Goal: Transaction & Acquisition: Purchase product/service

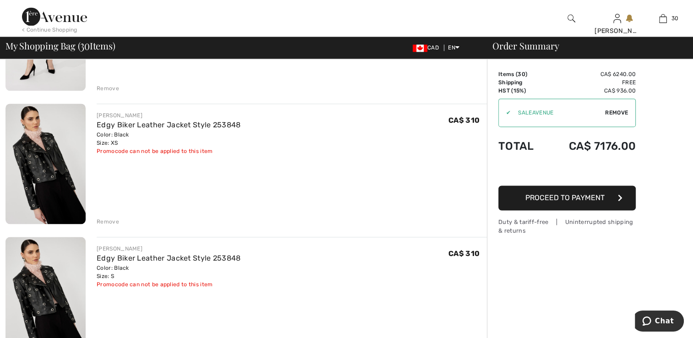
scroll to position [1420, 0]
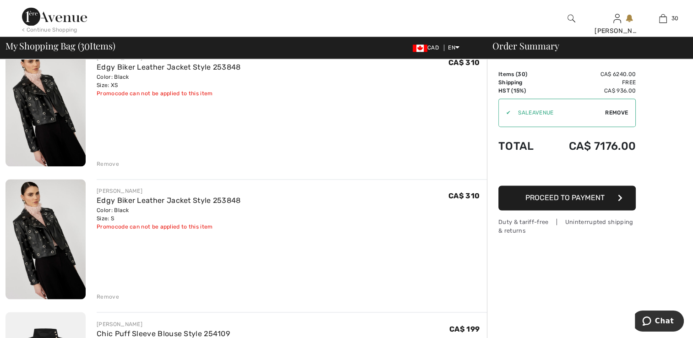
click at [109, 162] on div "Remove" at bounding box center [108, 164] width 22 height 8
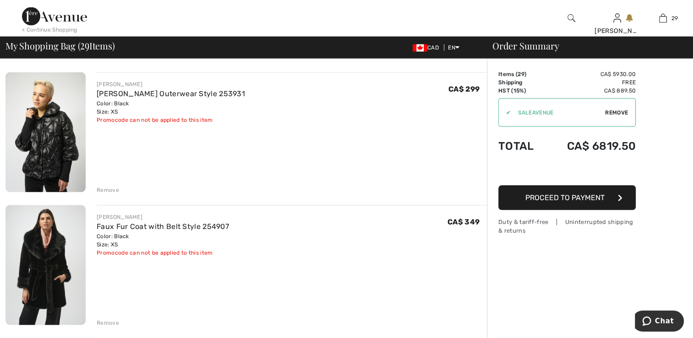
scroll to position [1974, 0]
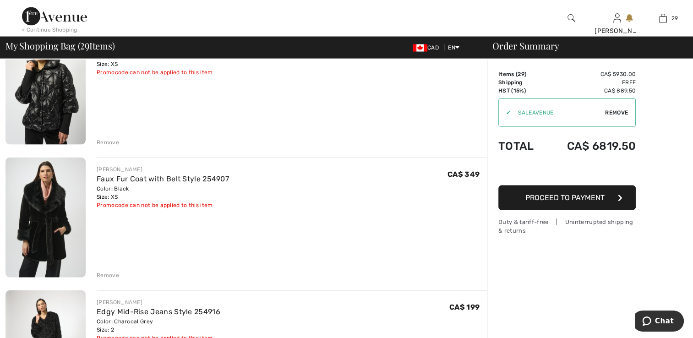
click at [107, 272] on div "Remove" at bounding box center [108, 275] width 22 height 8
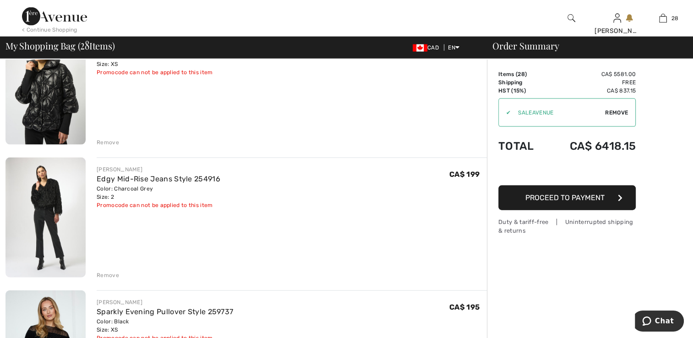
click at [101, 140] on div "Remove" at bounding box center [108, 142] width 22 height 8
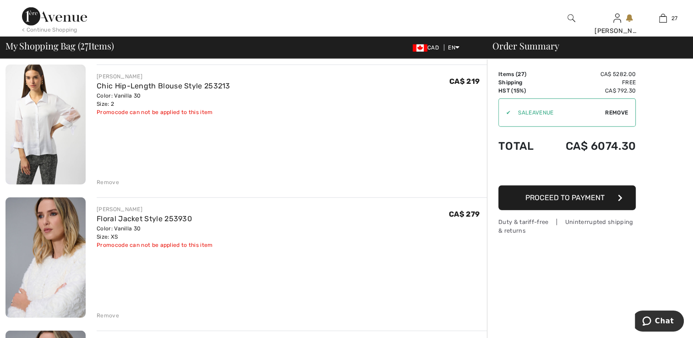
scroll to position [2649, 0]
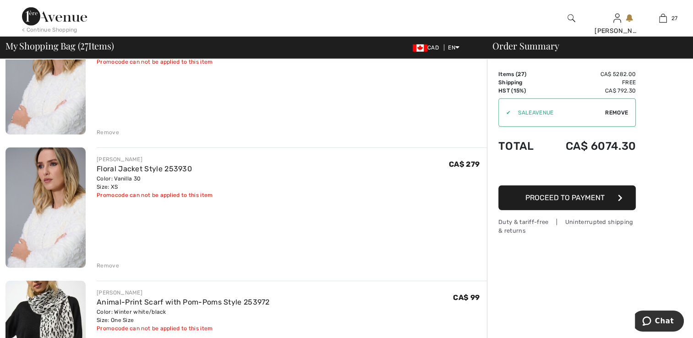
click at [103, 263] on div "Remove" at bounding box center [108, 266] width 22 height 8
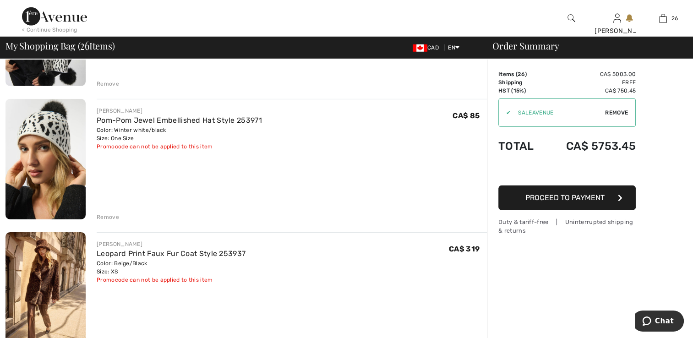
scroll to position [2843, 0]
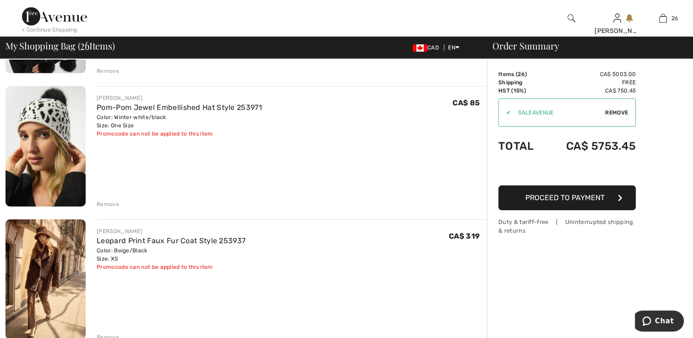
click at [109, 71] on div "Remove" at bounding box center [108, 71] width 22 height 8
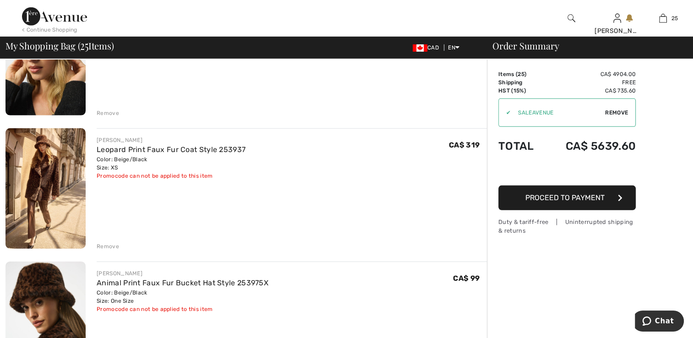
scroll to position [2785, 0]
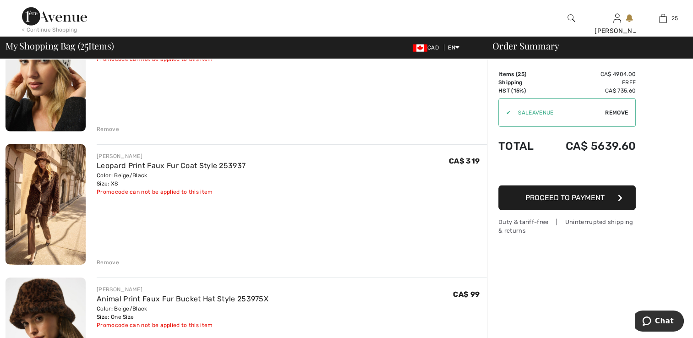
click at [109, 126] on div "Remove" at bounding box center [108, 129] width 22 height 8
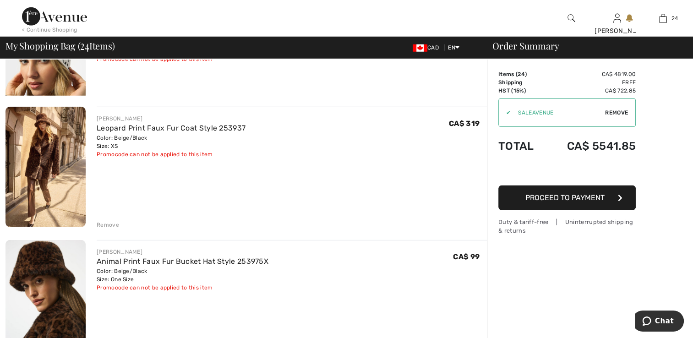
scroll to position [2774, 0]
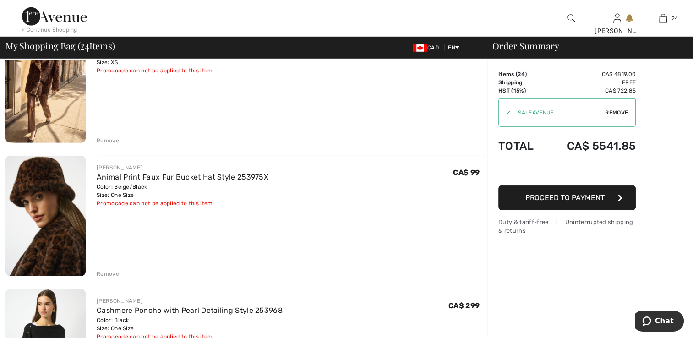
click at [108, 142] on div "Remove" at bounding box center [108, 140] width 22 height 8
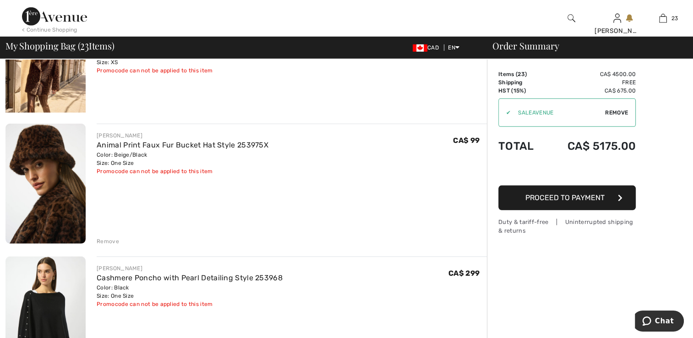
scroll to position [2761, 0]
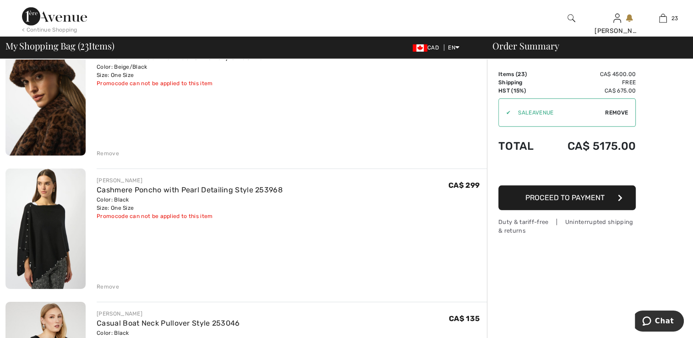
click at [104, 153] on div "Remove" at bounding box center [108, 153] width 22 height 8
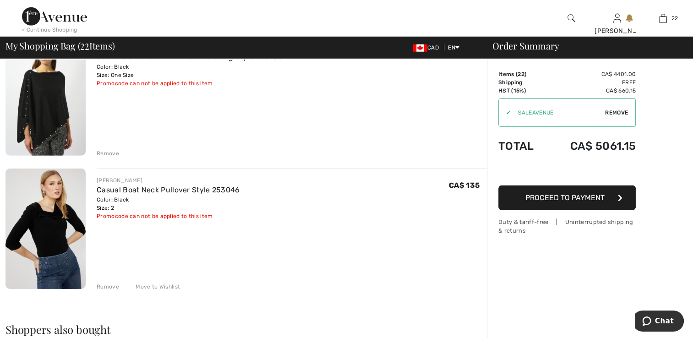
scroll to position [2750, 0]
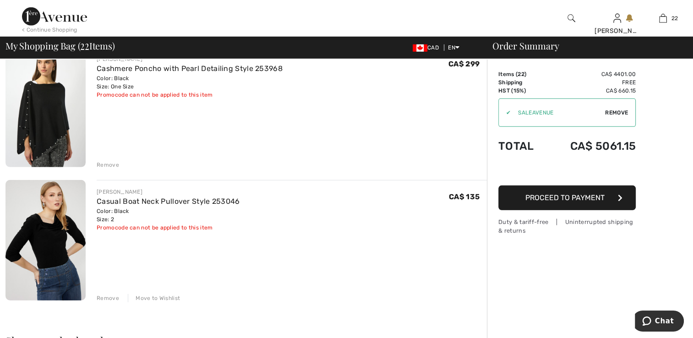
click at [108, 294] on div "Remove" at bounding box center [108, 298] width 22 height 8
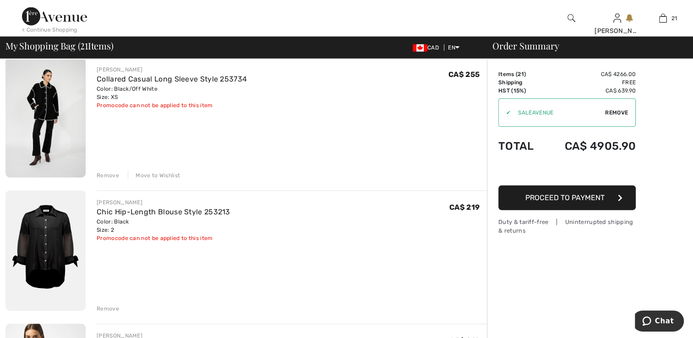
scroll to position [2200, 0]
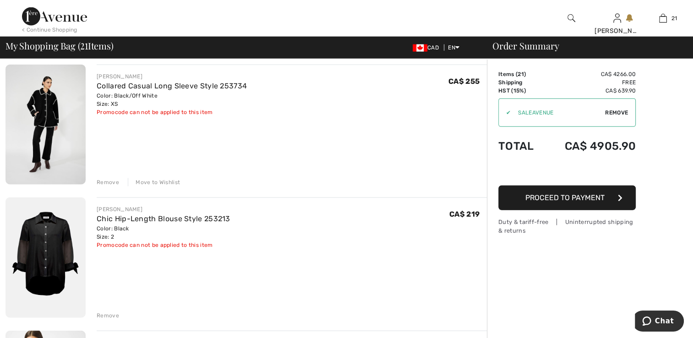
click at [109, 316] on div "Remove" at bounding box center [108, 315] width 22 height 8
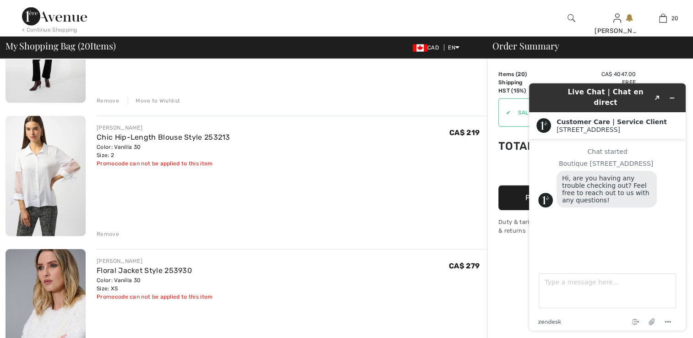
scroll to position [2246, 0]
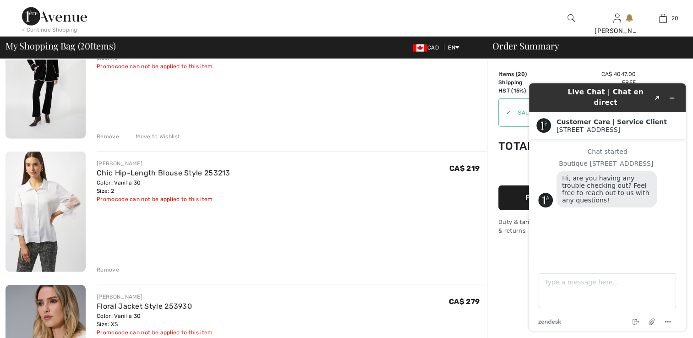
drag, startPoint x: 101, startPoint y: 267, endPoint x: 101, endPoint y: 259, distance: 8.7
click at [101, 266] on div "Remove" at bounding box center [108, 270] width 22 height 8
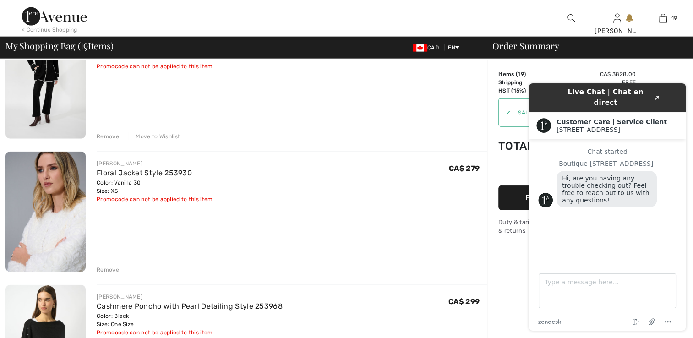
click at [157, 135] on div "Move to Wishlist" at bounding box center [154, 136] width 52 height 8
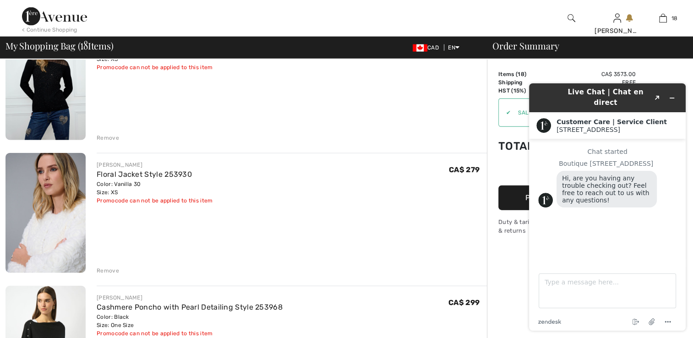
scroll to position [2050, 0]
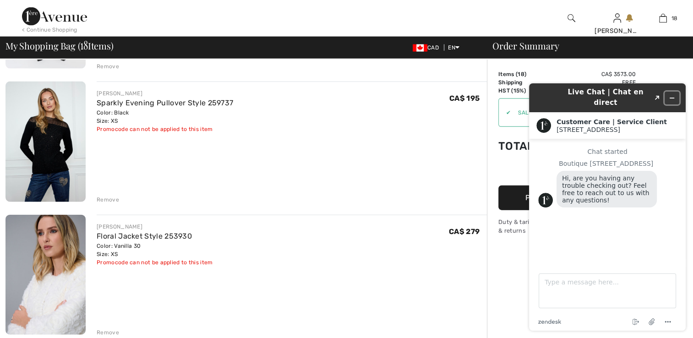
click at [669, 95] on icon "Minimize widget" at bounding box center [672, 98] width 6 height 6
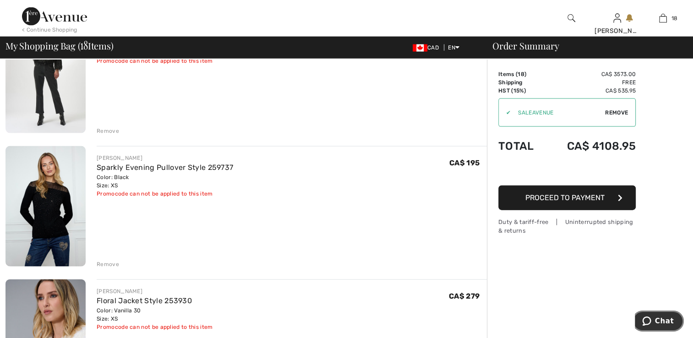
scroll to position [1866, 0]
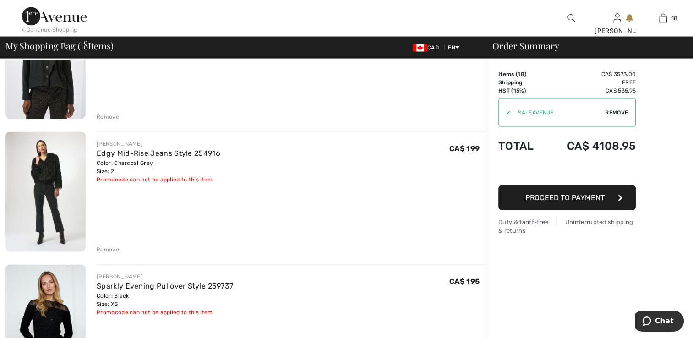
click at [112, 250] on div "Remove" at bounding box center [108, 250] width 22 height 8
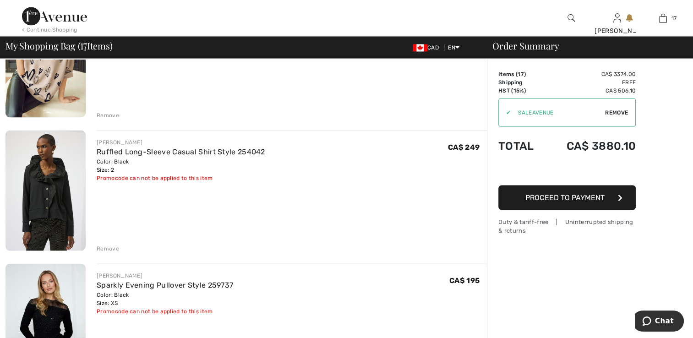
scroll to position [1729, 0]
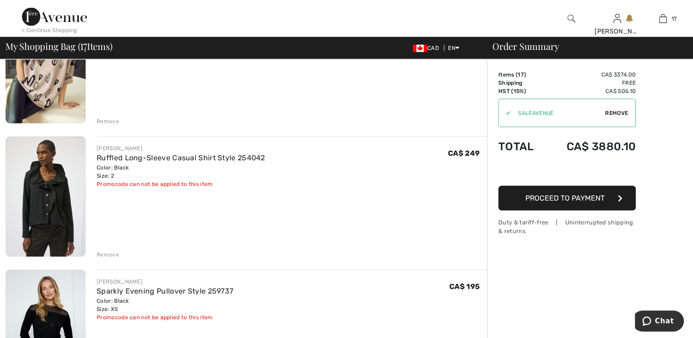
click at [106, 117] on div "Remove" at bounding box center [108, 121] width 22 height 8
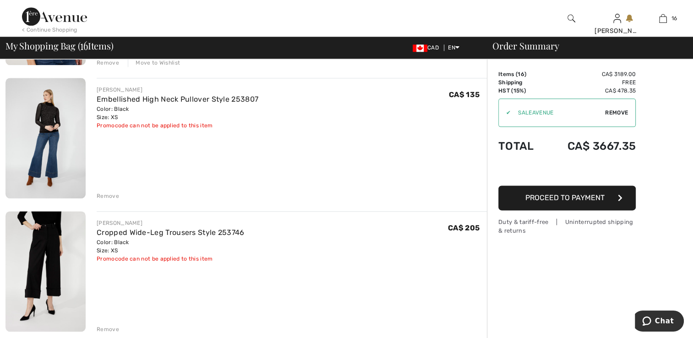
scroll to position [1042, 0]
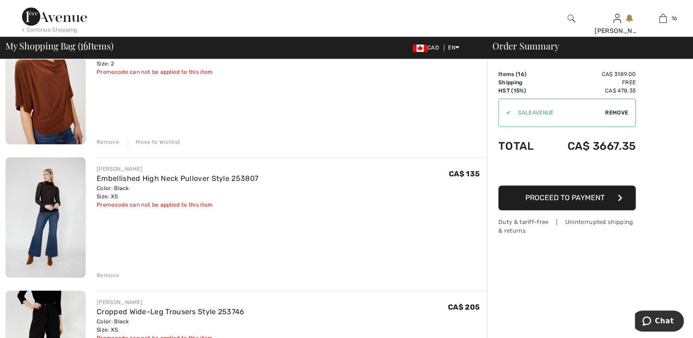
click at [45, 189] on img at bounding box center [45, 217] width 80 height 120
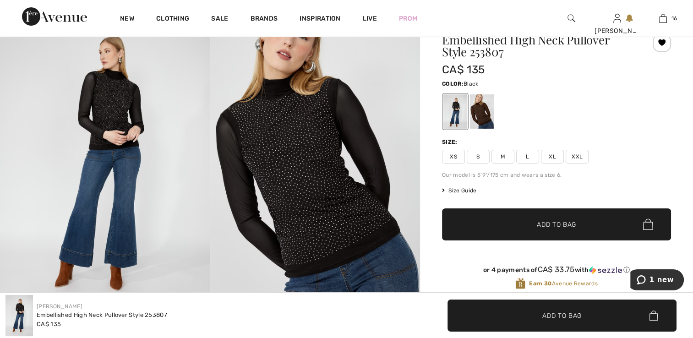
scroll to position [46, 0]
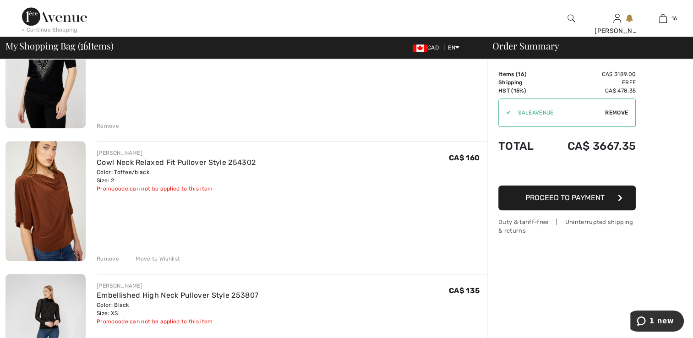
scroll to position [911, 0]
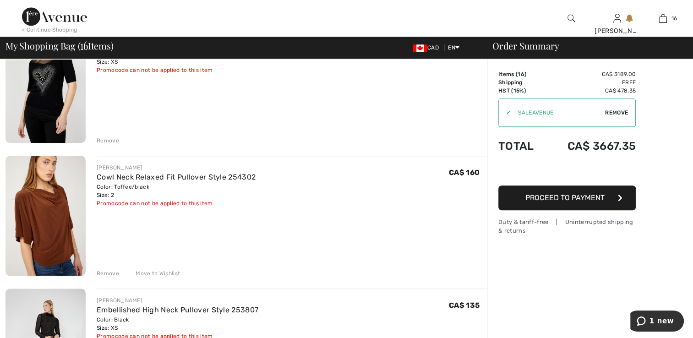
click at [147, 272] on div "Move to Wishlist" at bounding box center [154, 273] width 52 height 8
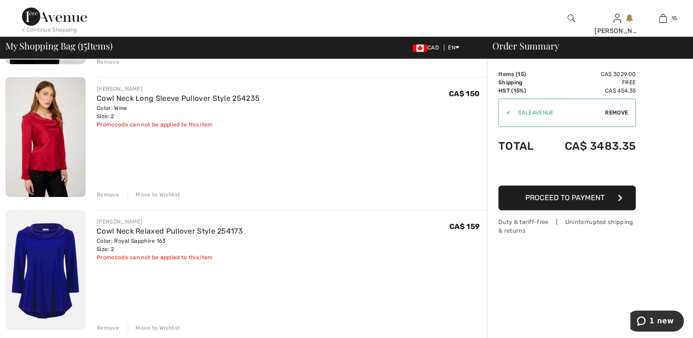
scroll to position [682, 0]
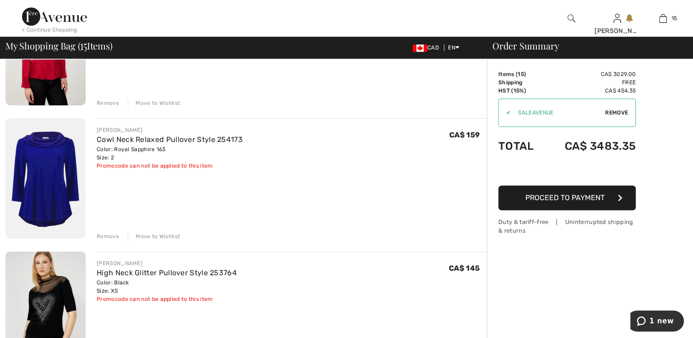
drag, startPoint x: 161, startPoint y: 233, endPoint x: 152, endPoint y: 224, distance: 13.3
click at [161, 233] on div "Move to Wishlist" at bounding box center [154, 236] width 52 height 8
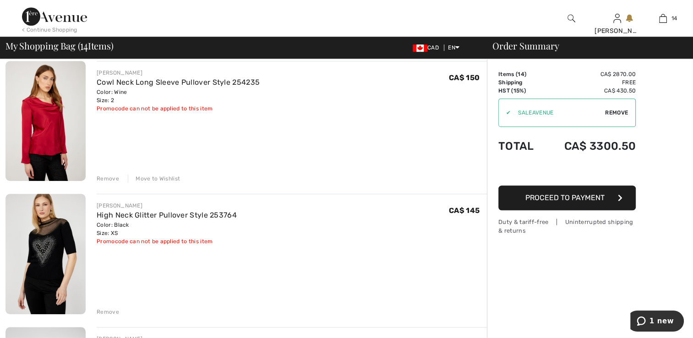
scroll to position [590, 0]
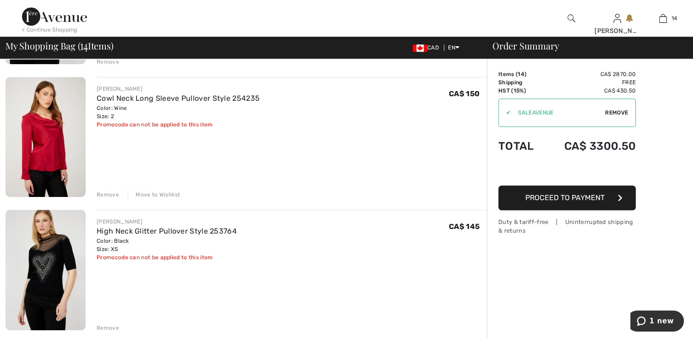
click at [170, 196] on div "Move to Wishlist" at bounding box center [154, 195] width 52 height 8
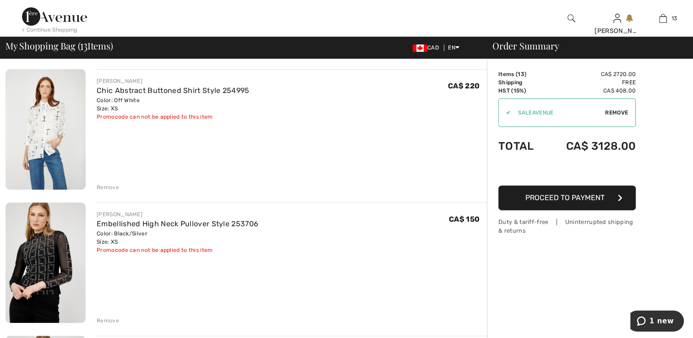
scroll to position [315, 0]
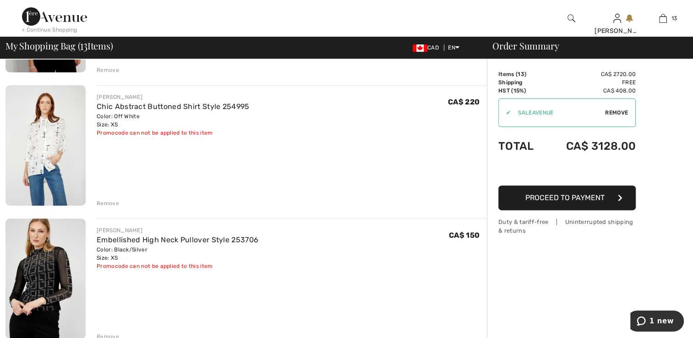
click at [108, 204] on div "Remove" at bounding box center [108, 203] width 22 height 8
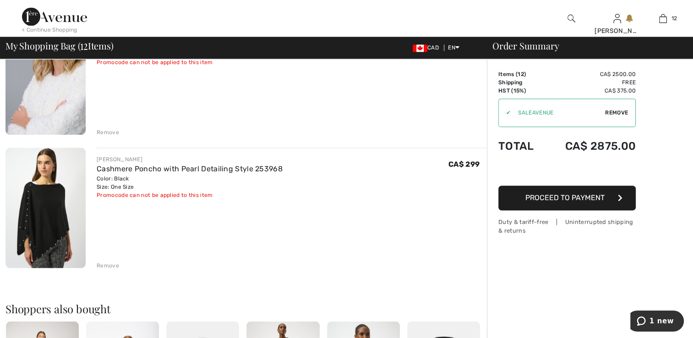
scroll to position [1552, 0]
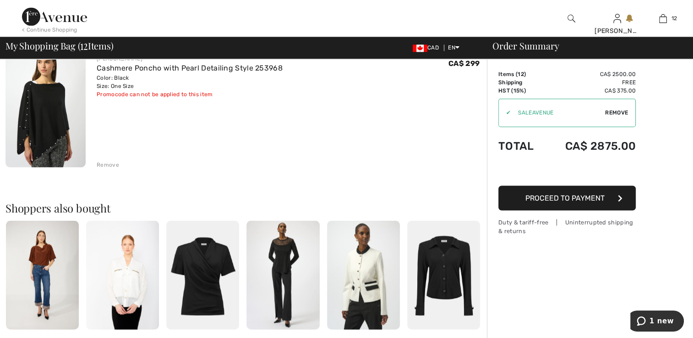
click at [147, 279] on img at bounding box center [122, 274] width 73 height 109
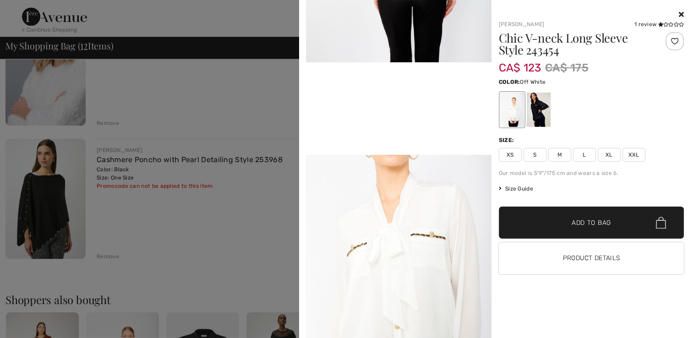
scroll to position [490, 0]
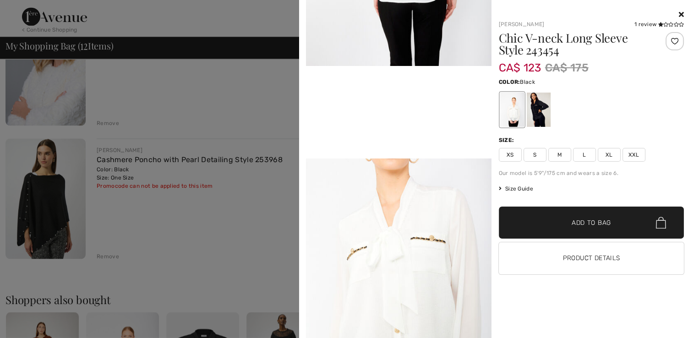
click at [533, 115] on div at bounding box center [538, 110] width 24 height 34
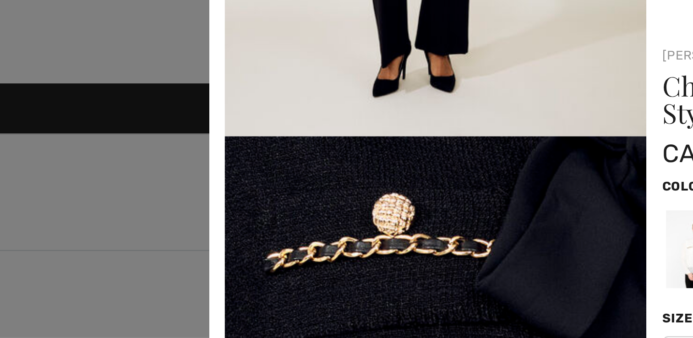
scroll to position [1299, 0]
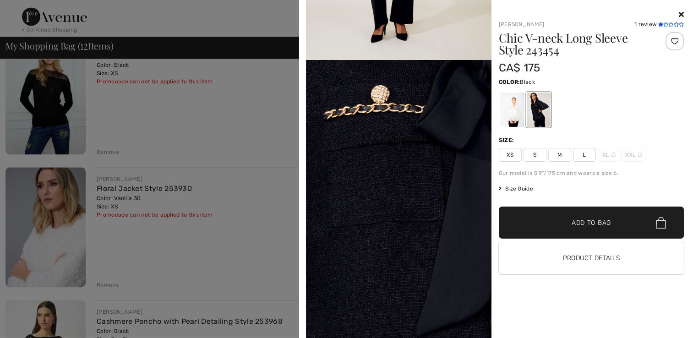
click at [665, 22] on icon at bounding box center [665, 24] width 5 height 5
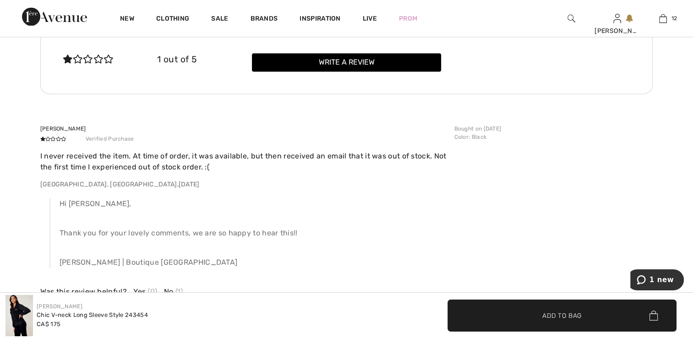
scroll to position [1466, 0]
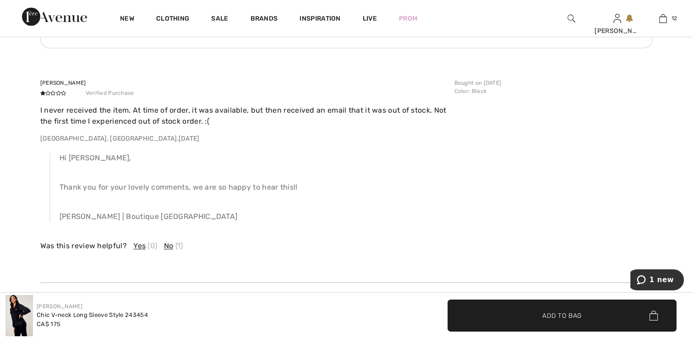
click at [170, 248] on span "No" at bounding box center [169, 245] width 10 height 11
click at [170, 247] on span "No" at bounding box center [169, 245] width 10 height 11
click at [168, 243] on span "No" at bounding box center [169, 245] width 10 height 11
click at [186, 246] on div "Was this review helpful? Yes (0) No (2)" at bounding box center [244, 245] width 409 height 11
click at [179, 247] on span "(2)" at bounding box center [179, 245] width 9 height 11
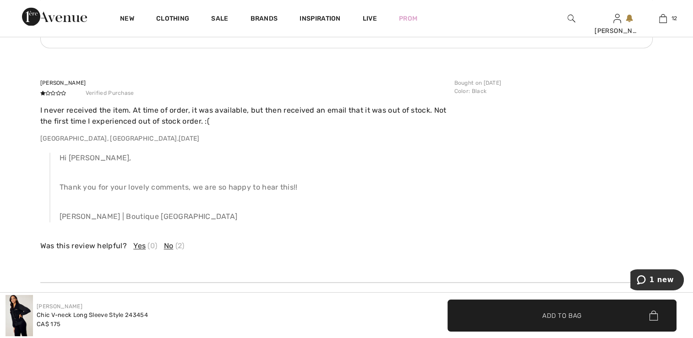
click at [109, 252] on div "Connie G Verified Purchase I never received the item. At time of order, it was …" at bounding box center [346, 165] width 613 height 235
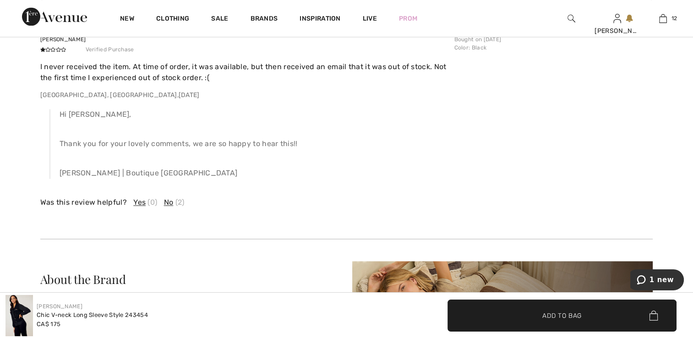
scroll to position [1511, 0]
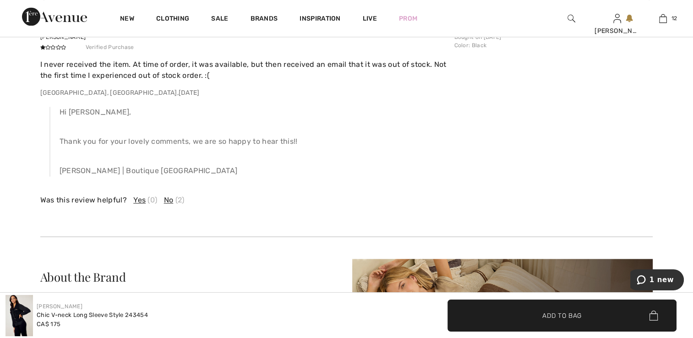
click at [168, 201] on span "No" at bounding box center [169, 200] width 10 height 11
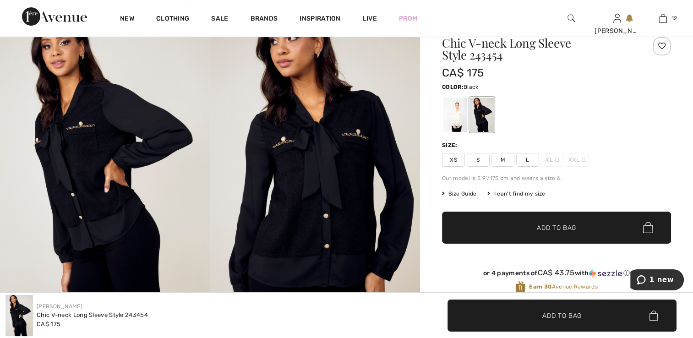
scroll to position [46, 0]
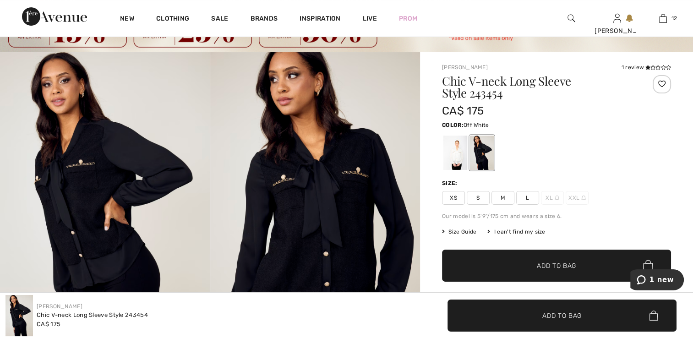
click at [454, 145] on div at bounding box center [455, 153] width 24 height 34
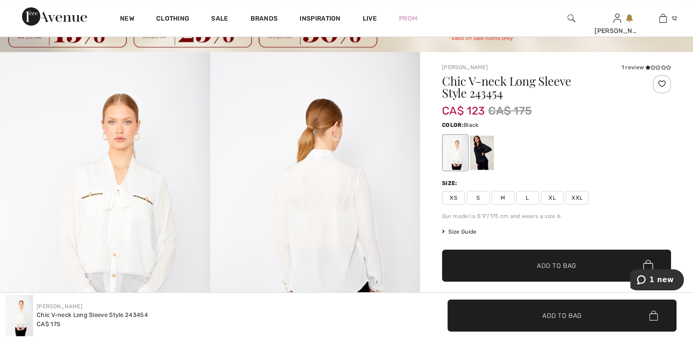
click at [475, 150] on div at bounding box center [482, 153] width 24 height 34
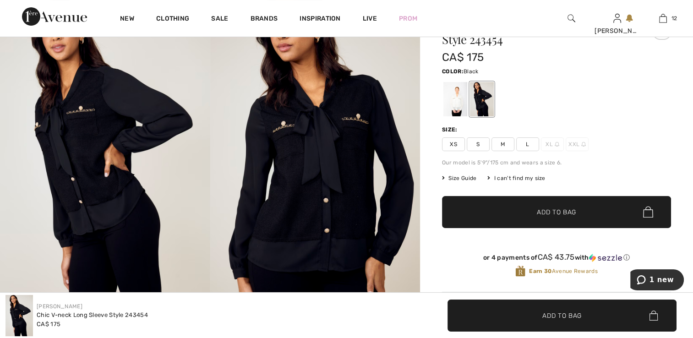
scroll to position [137, 0]
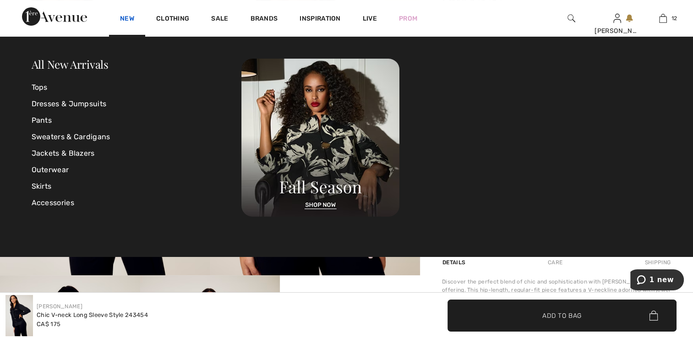
click at [132, 22] on link "New" at bounding box center [127, 20] width 14 height 10
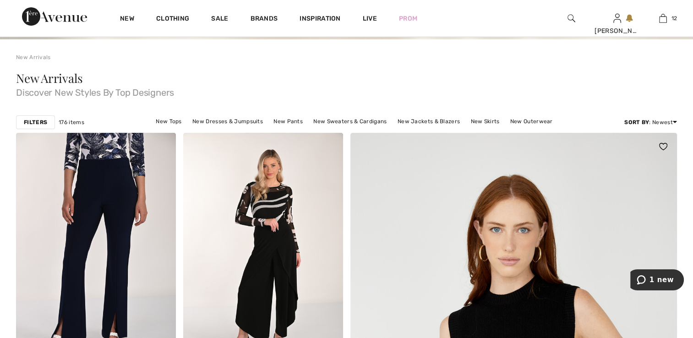
scroll to position [137, 0]
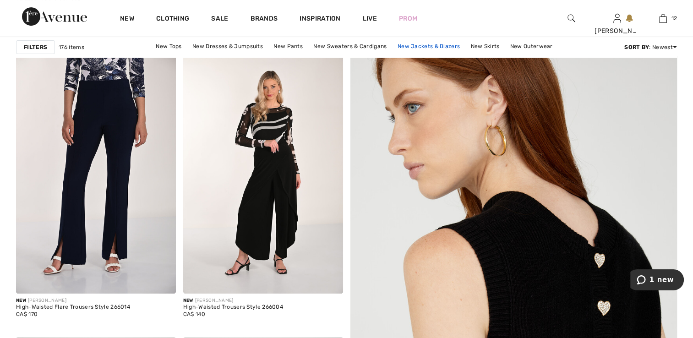
click at [413, 46] on link "New Jackets & Blazers" at bounding box center [428, 46] width 71 height 12
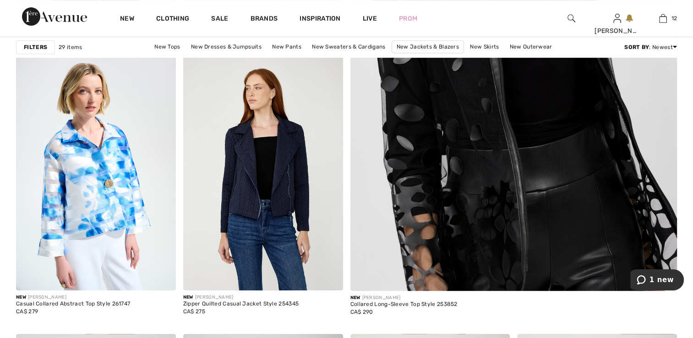
scroll to position [412, 0]
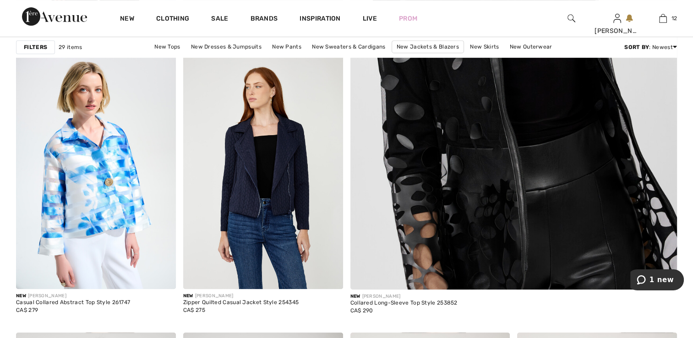
click at [508, 202] on img at bounding box center [513, 60] width 392 height 588
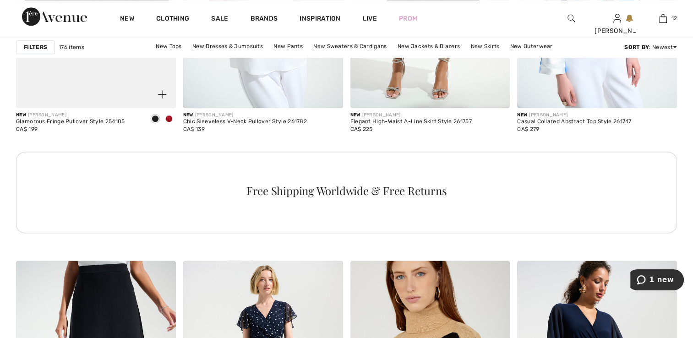
scroll to position [1282, 0]
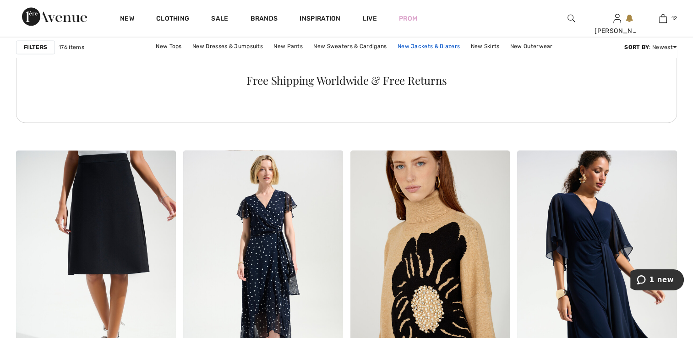
click at [416, 48] on link "New Jackets & Blazers" at bounding box center [428, 46] width 71 height 12
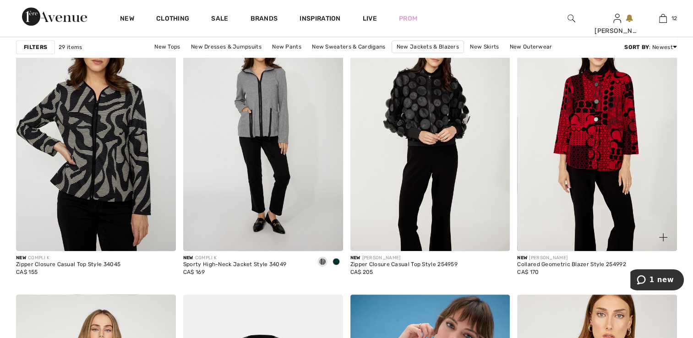
scroll to position [733, 0]
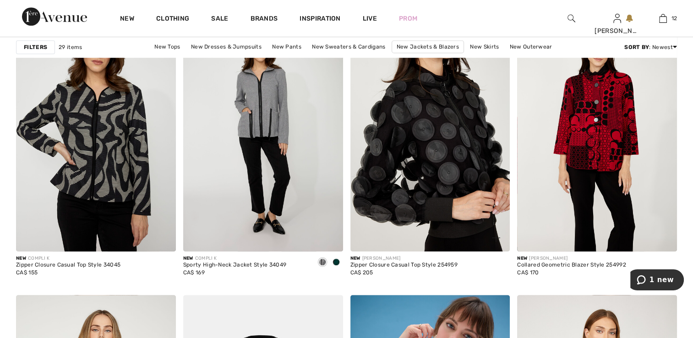
click at [434, 180] on img at bounding box center [430, 132] width 160 height 240
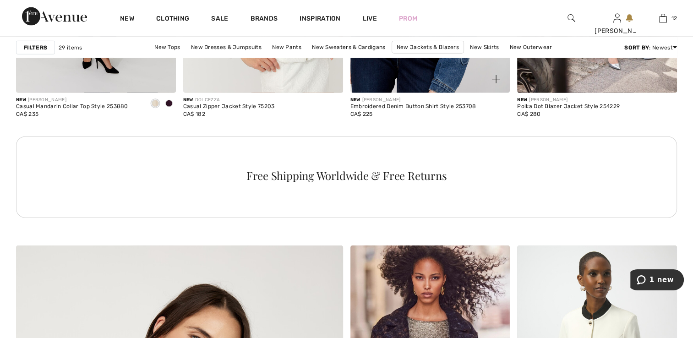
scroll to position [2290, 0]
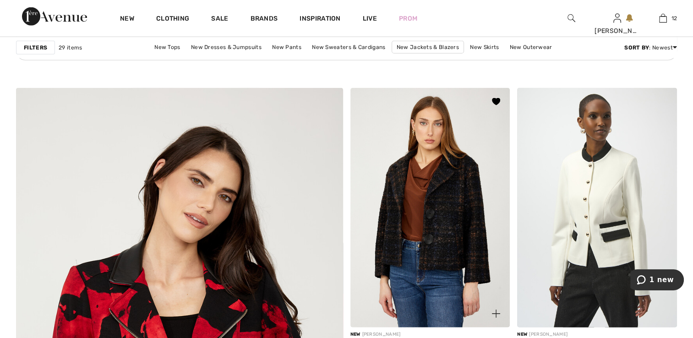
click at [387, 194] on img at bounding box center [430, 208] width 160 height 240
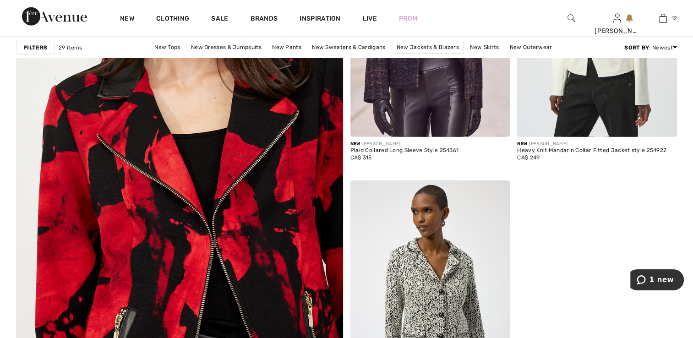
scroll to position [2611, 0]
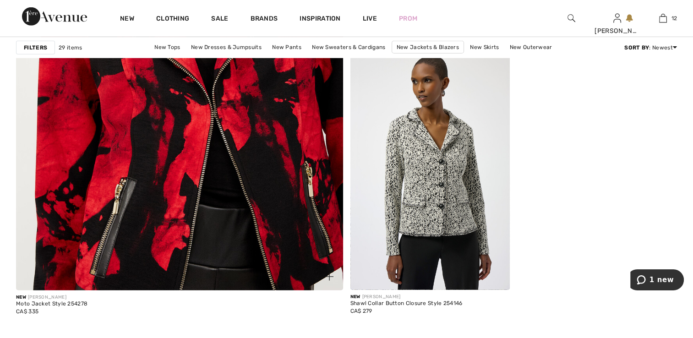
click at [217, 203] on img at bounding box center [180, 61] width 392 height 588
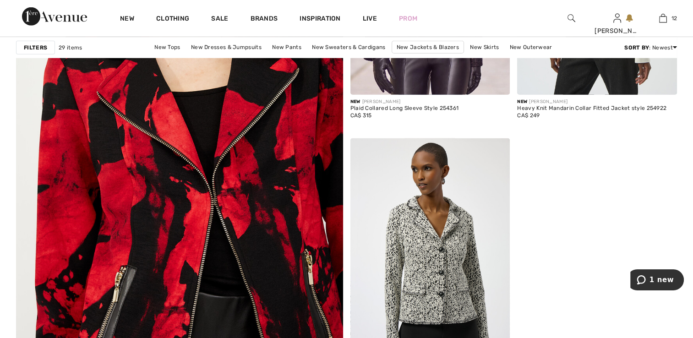
scroll to position [2398, 0]
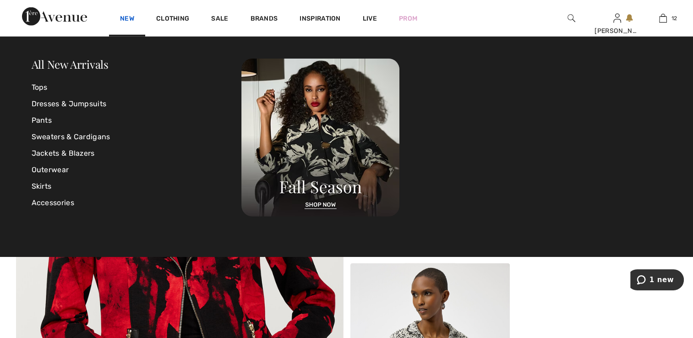
click at [133, 19] on link "New" at bounding box center [127, 20] width 14 height 10
